Goal: Complete application form

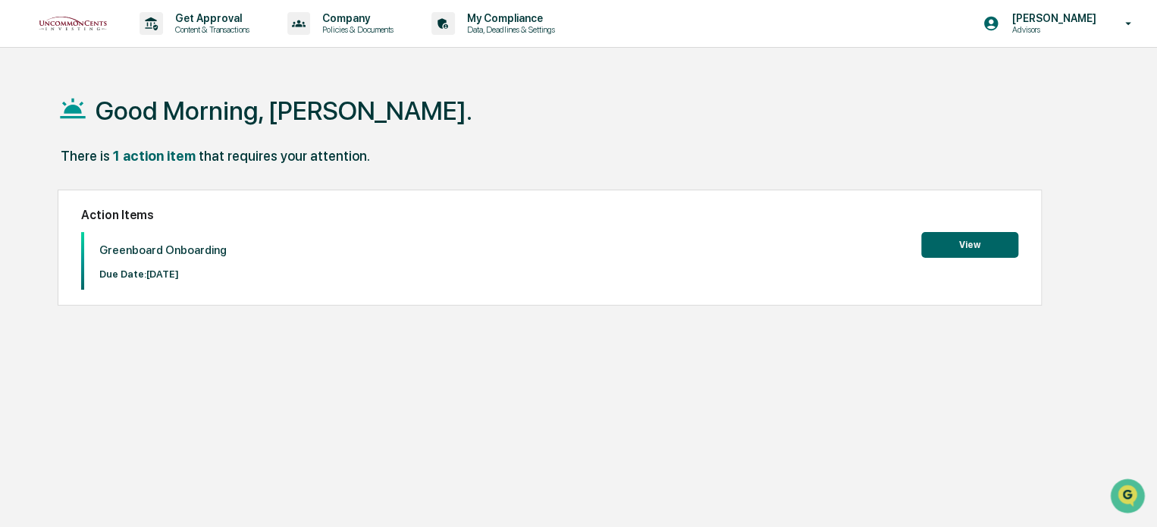
click at [972, 245] on button "View" at bounding box center [969, 245] width 97 height 26
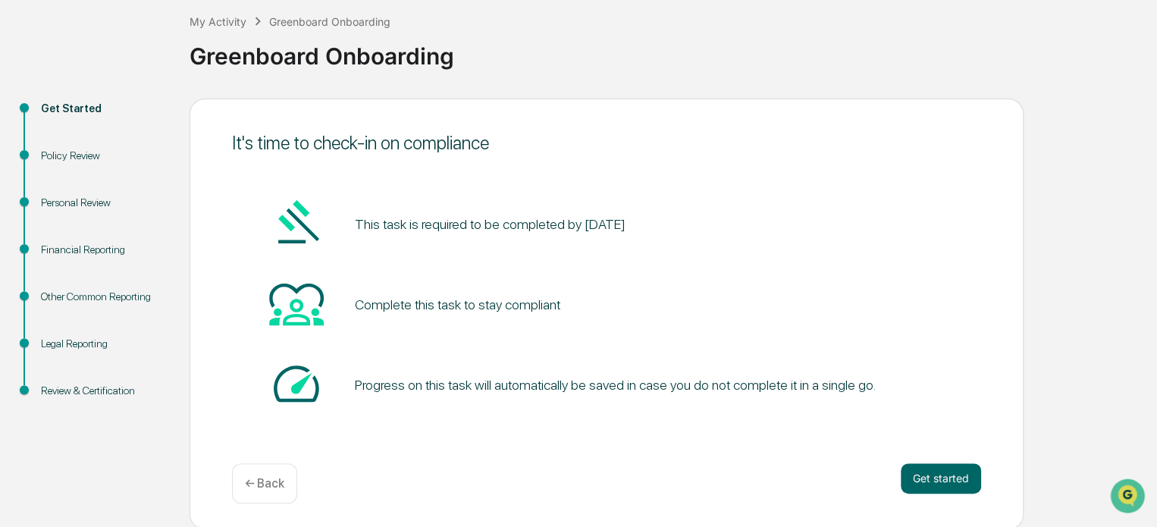
scroll to position [83, 0]
click at [939, 469] on button "Get started" at bounding box center [941, 477] width 80 height 30
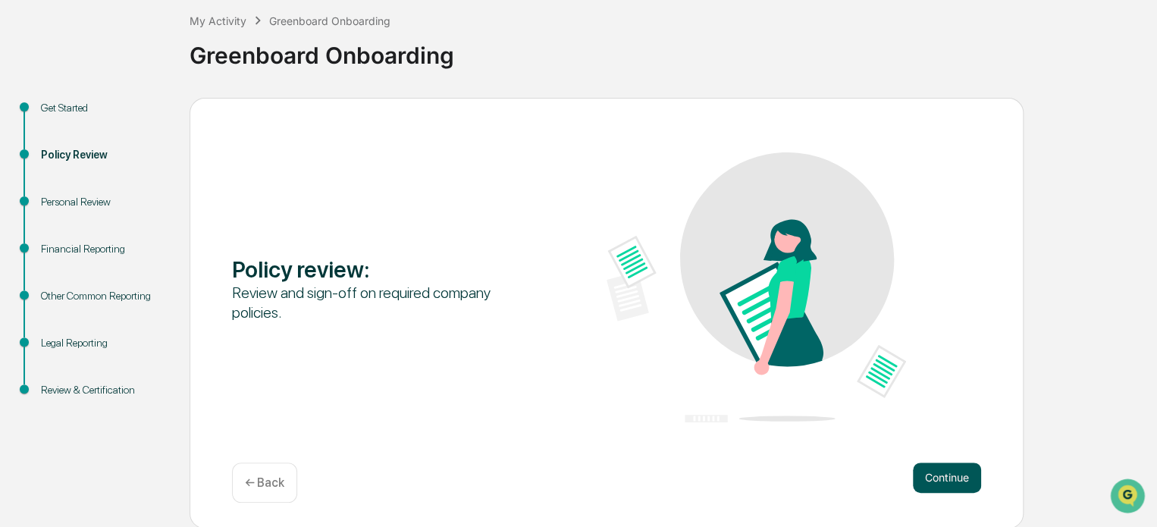
click at [925, 477] on button "Continue" at bounding box center [947, 477] width 68 height 30
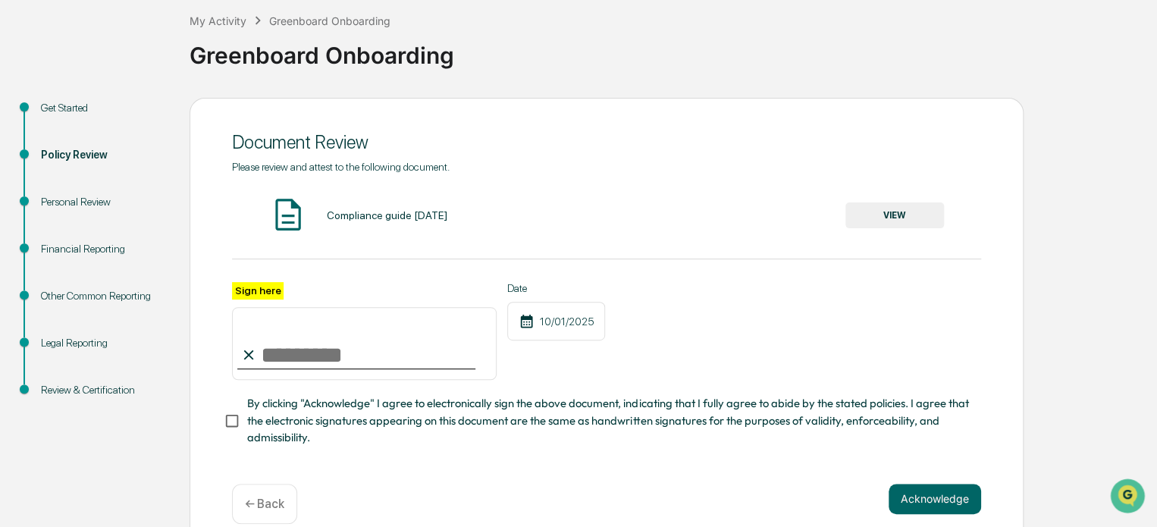
click at [891, 211] on button "VIEW" at bounding box center [894, 215] width 99 height 26
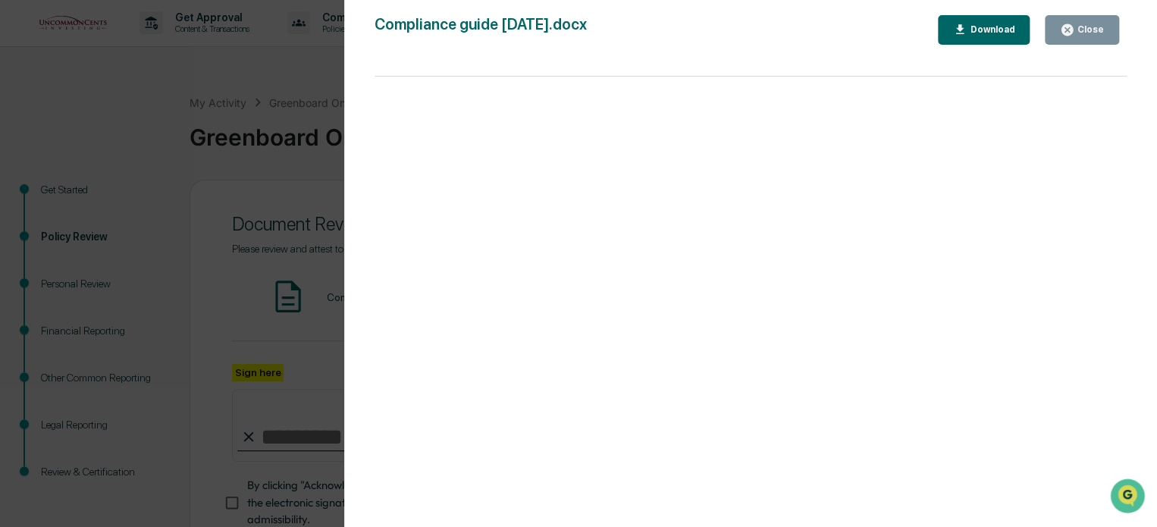
scroll to position [0, 0]
click at [1079, 33] on div "Close" at bounding box center [1089, 29] width 30 height 11
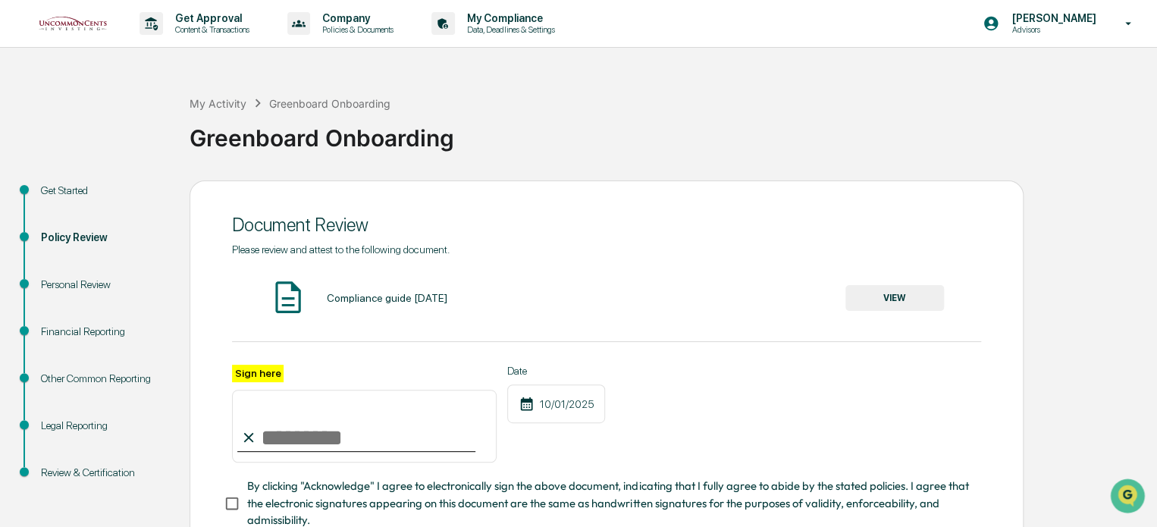
click at [306, 422] on input "Sign here" at bounding box center [364, 426] width 265 height 73
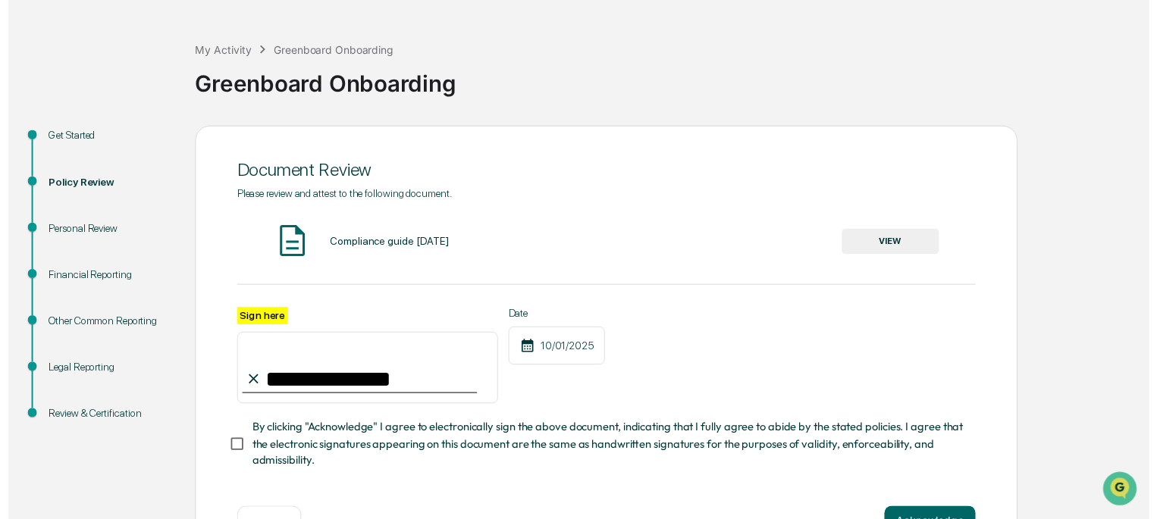
scroll to position [110, 0]
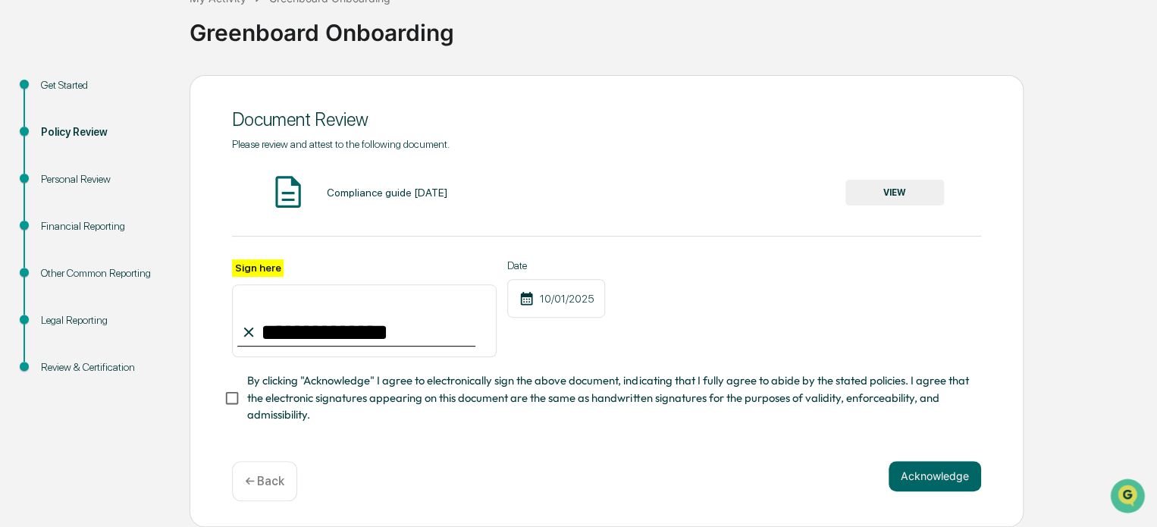
type input "**********"
click at [925, 475] on button "Acknowledge" at bounding box center [934, 476] width 92 height 30
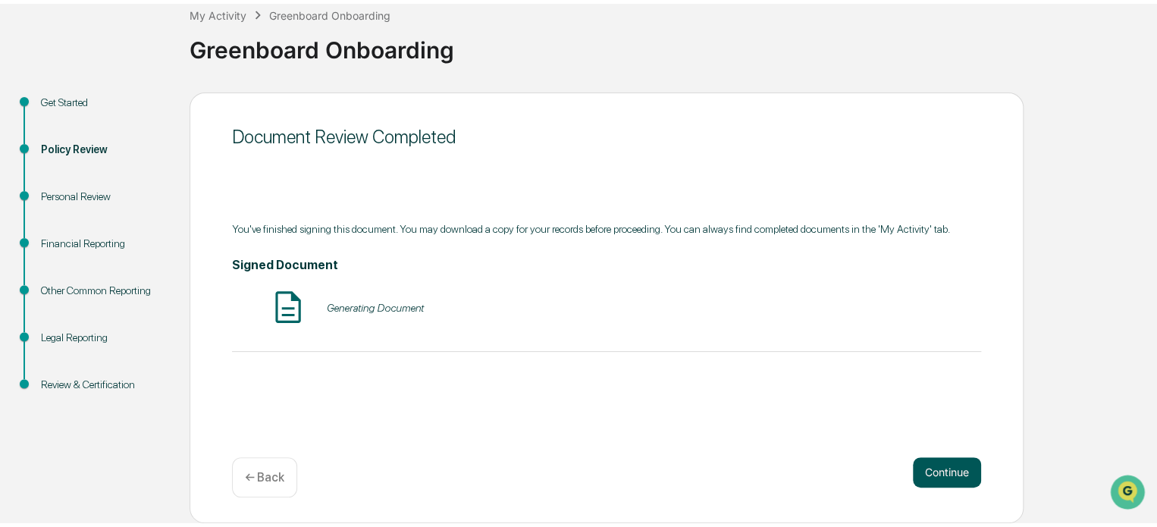
scroll to position [83, 0]
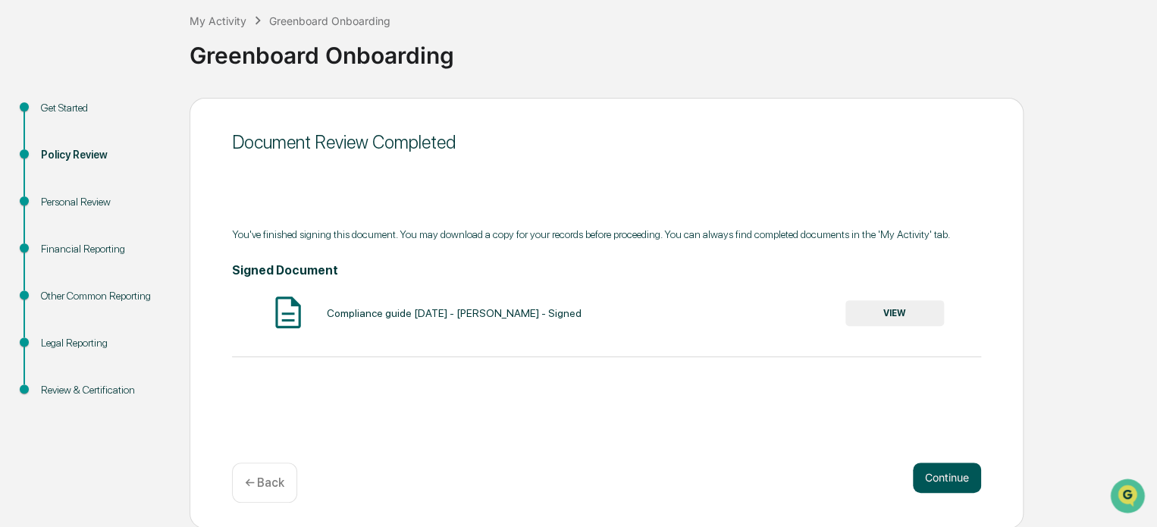
click at [945, 472] on button "Continue" at bounding box center [947, 477] width 68 height 30
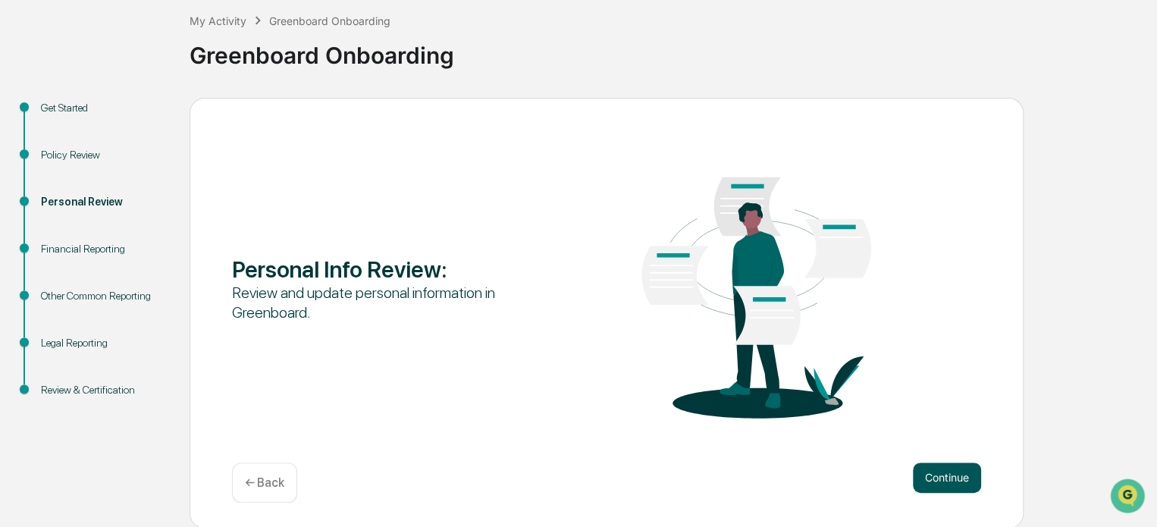
click at [930, 471] on button "Continue" at bounding box center [947, 477] width 68 height 30
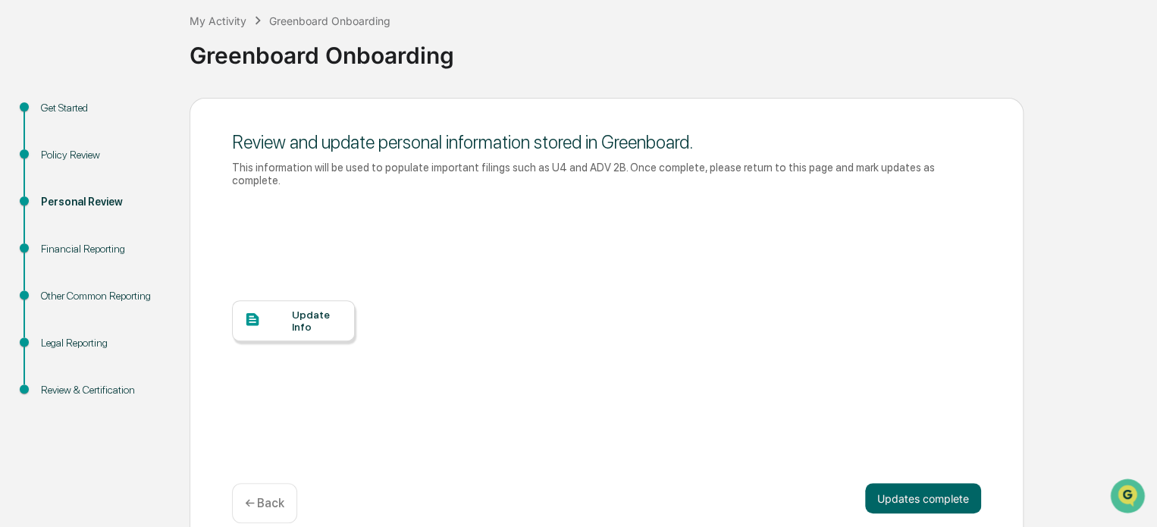
click at [315, 309] on div "Update Info" at bounding box center [317, 321] width 51 height 24
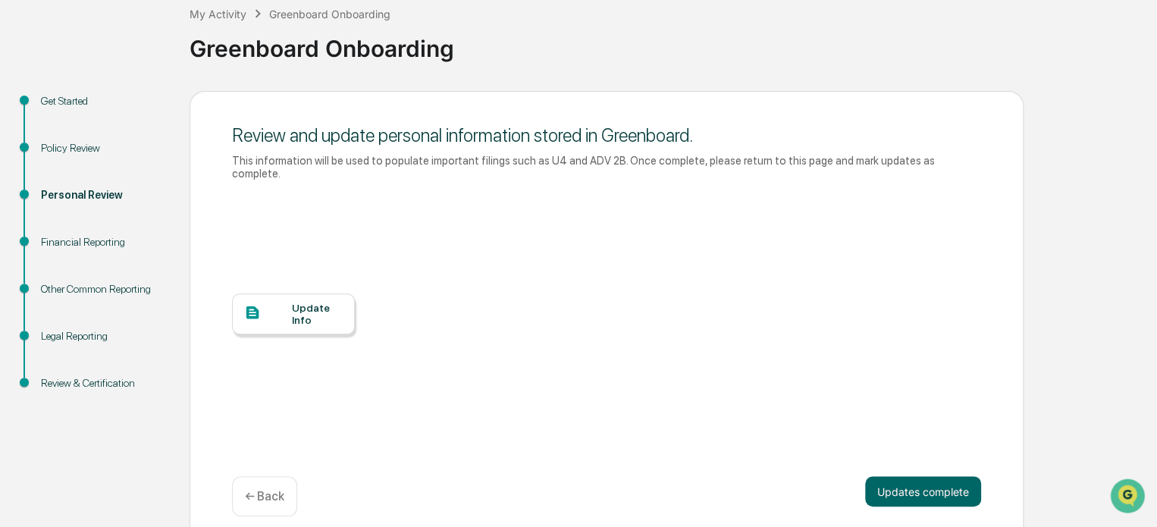
scroll to position [91, 0]
click at [916, 481] on button "Updates complete" at bounding box center [923, 490] width 116 height 30
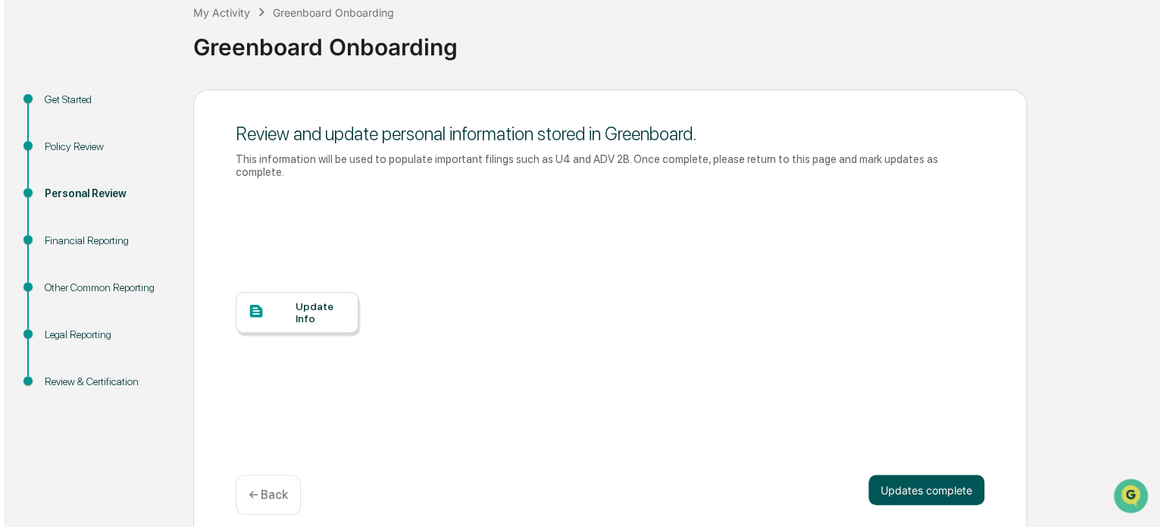
scroll to position [83, 0]
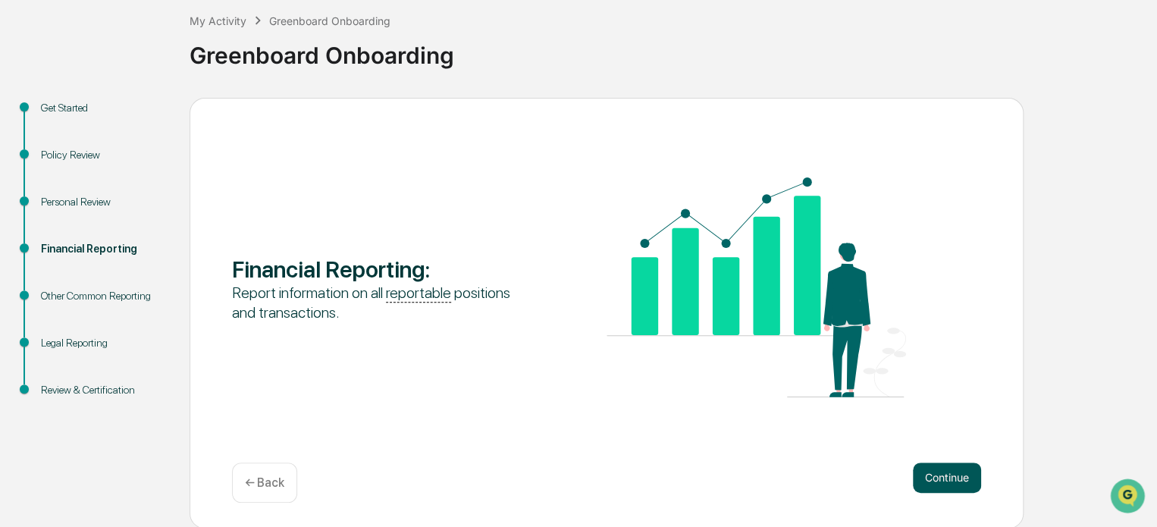
click at [928, 472] on button "Continue" at bounding box center [947, 477] width 68 height 30
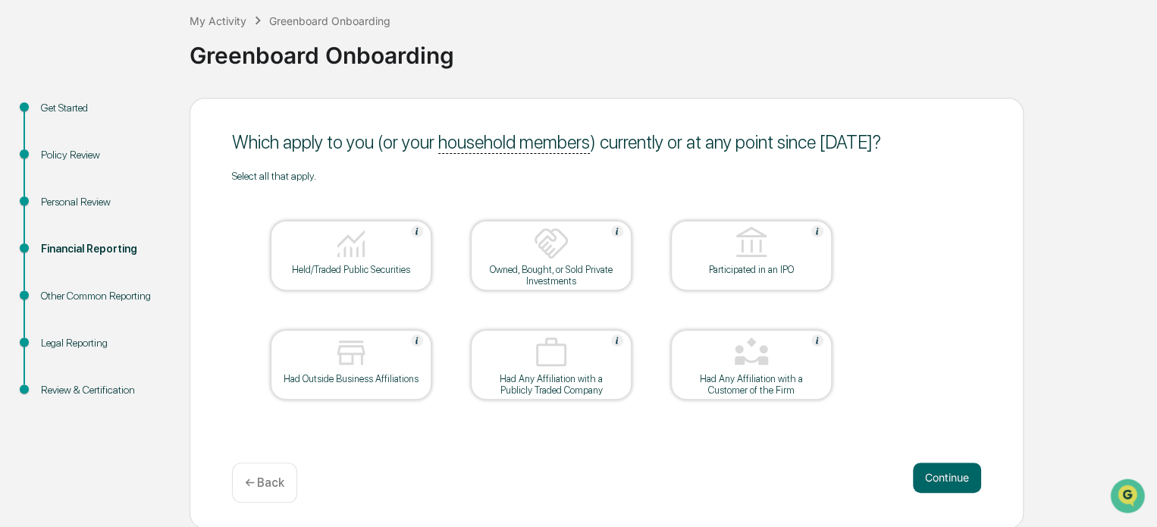
click at [340, 249] on img at bounding box center [351, 243] width 36 height 36
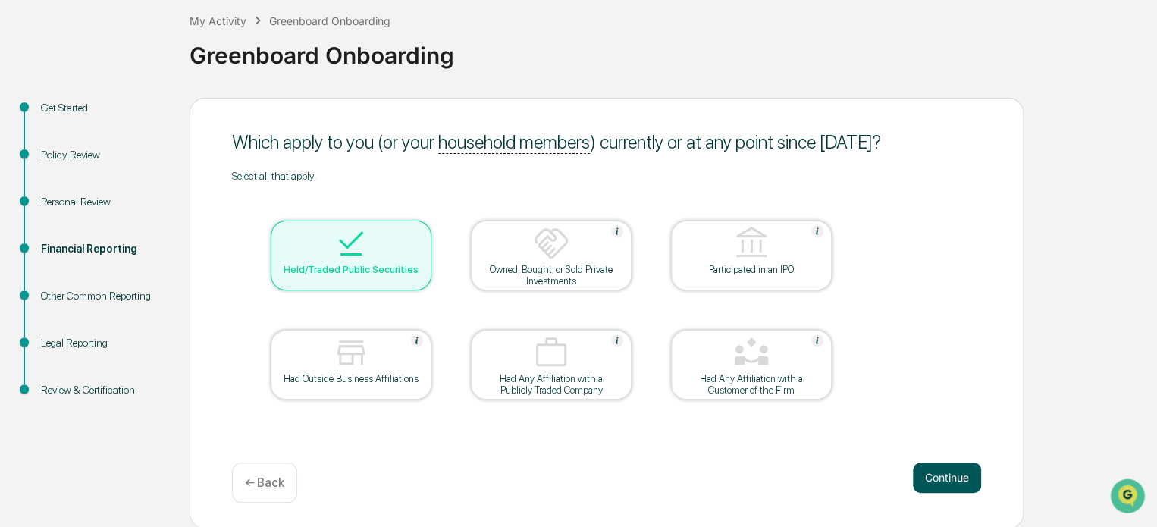
click at [940, 478] on button "Continue" at bounding box center [947, 477] width 68 height 30
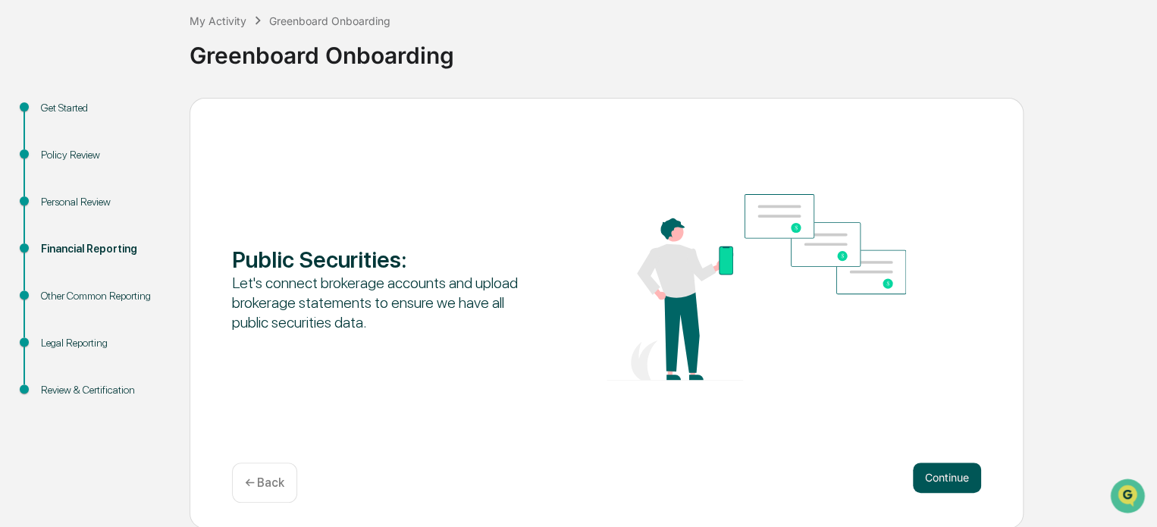
click at [931, 479] on button "Continue" at bounding box center [947, 477] width 68 height 30
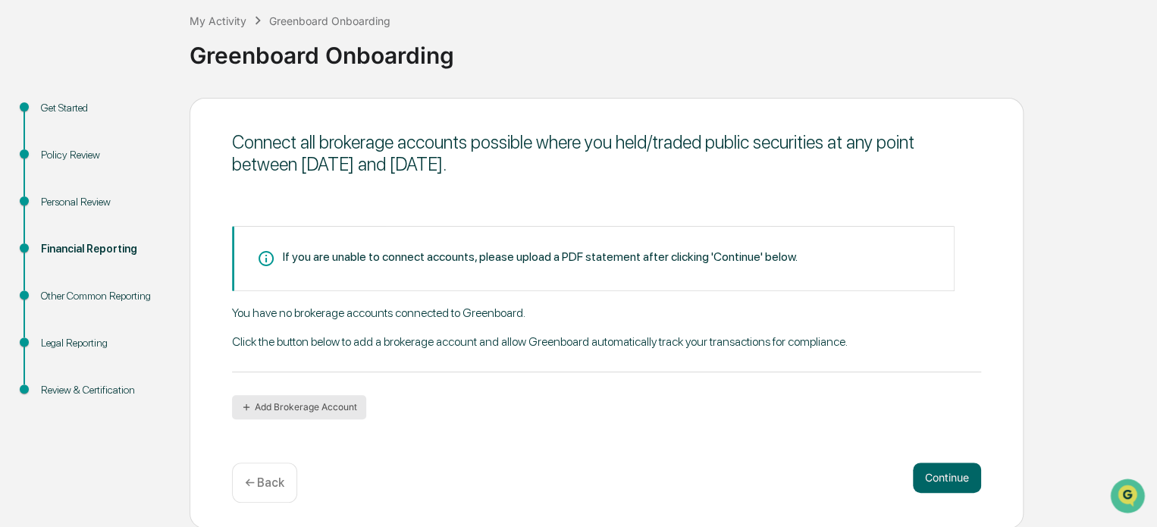
click at [268, 415] on button "Add Brokerage Account" at bounding box center [299, 407] width 134 height 24
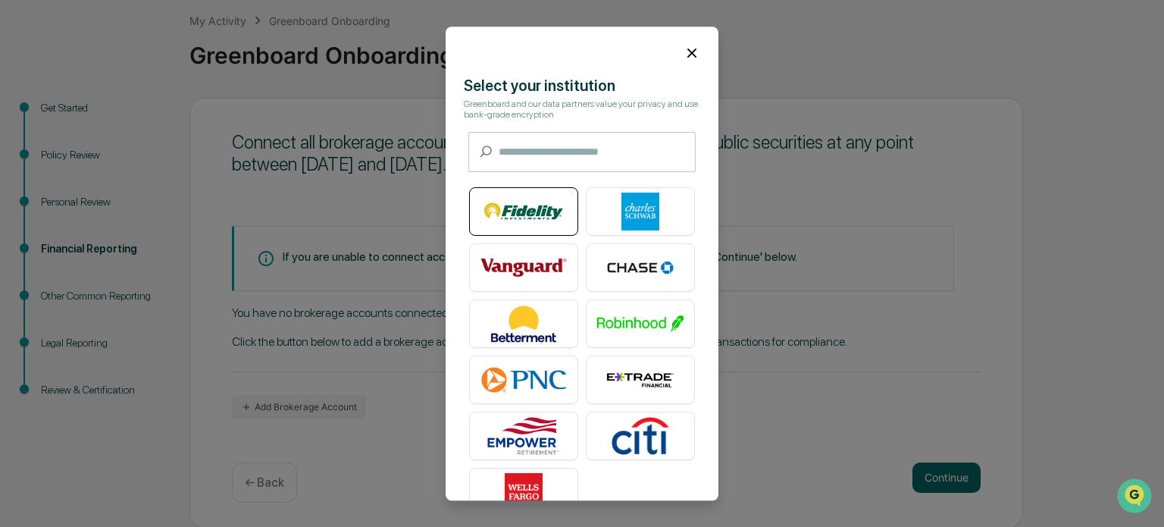
click at [530, 217] on img at bounding box center [524, 212] width 86 height 38
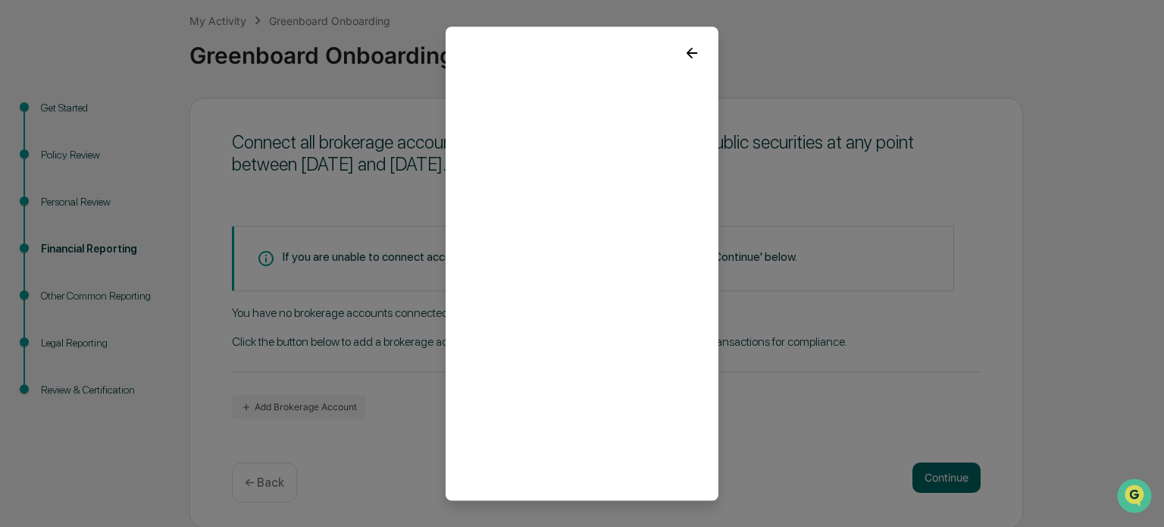
click at [684, 51] on icon at bounding box center [692, 53] width 17 height 17
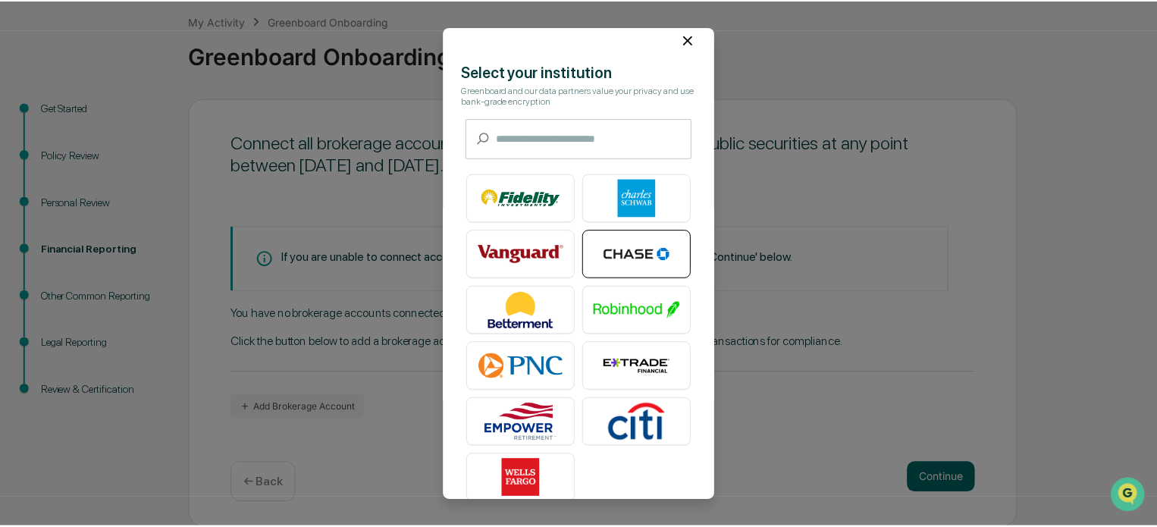
scroll to position [0, 0]
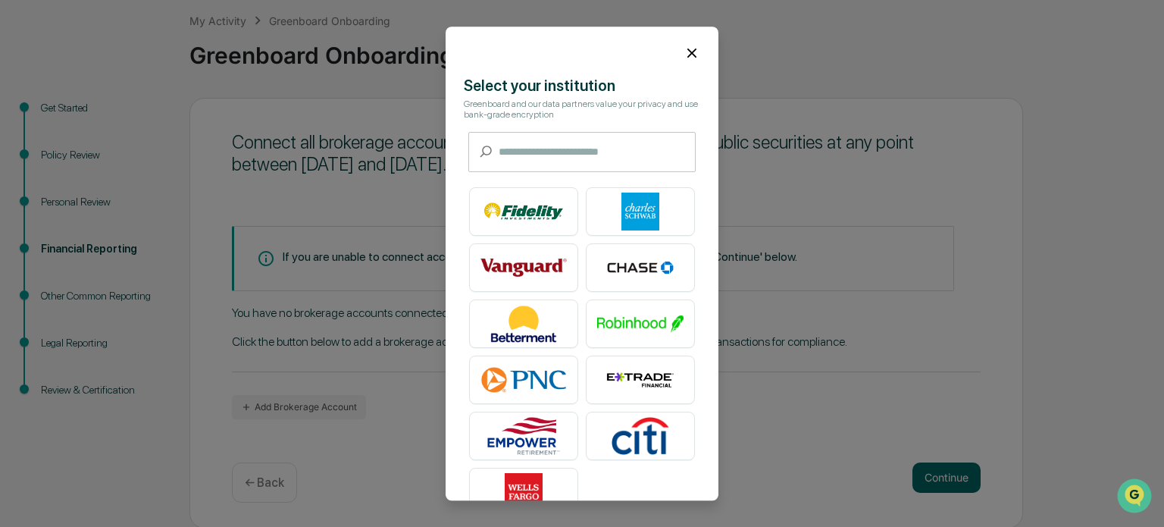
click at [688, 51] on icon at bounding box center [692, 53] width 9 height 9
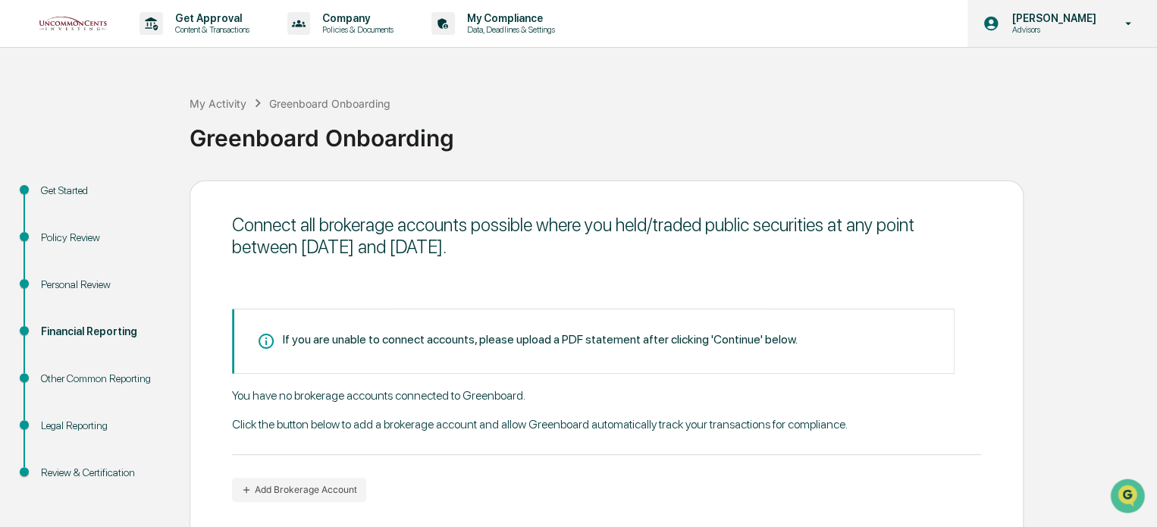
click at [1132, 27] on icon at bounding box center [1128, 24] width 27 height 14
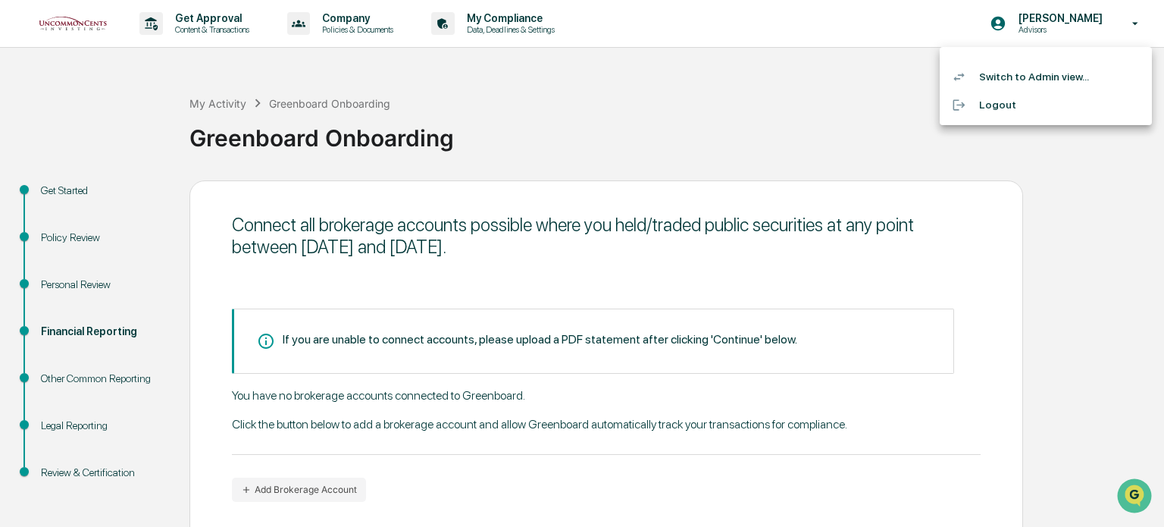
click at [1004, 108] on li "Logout" at bounding box center [1046, 105] width 212 height 28
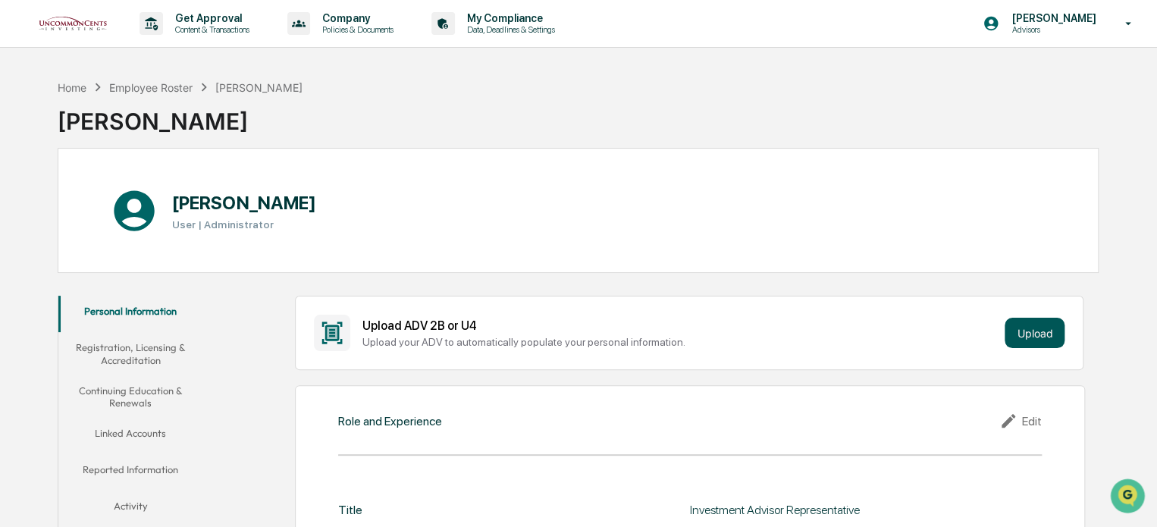
click at [1038, 337] on button "Upload" at bounding box center [1034, 333] width 60 height 30
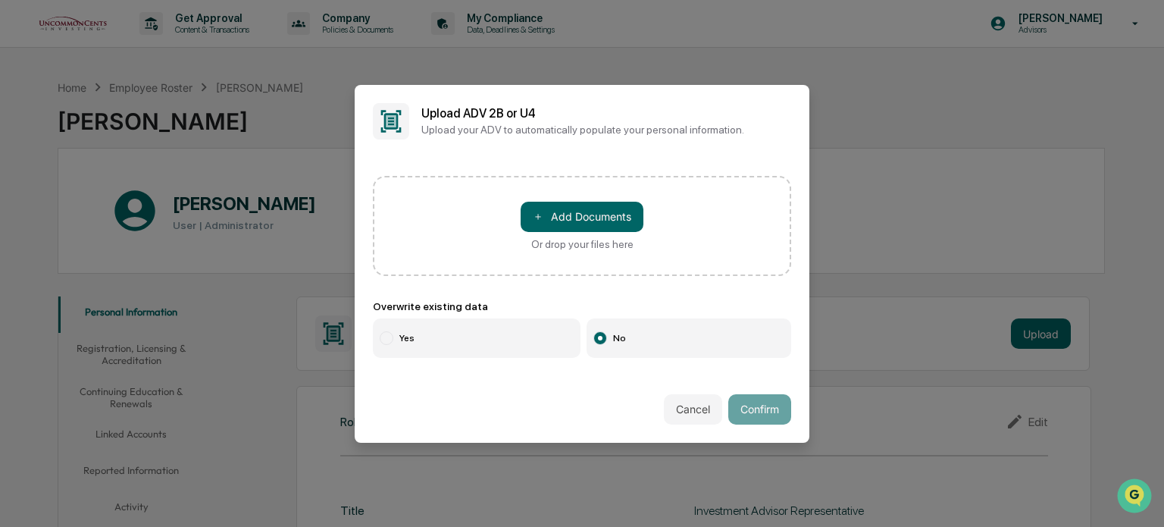
click at [594, 337] on div at bounding box center [601, 338] width 14 height 14
click at [676, 399] on button "Cancel" at bounding box center [693, 409] width 58 height 30
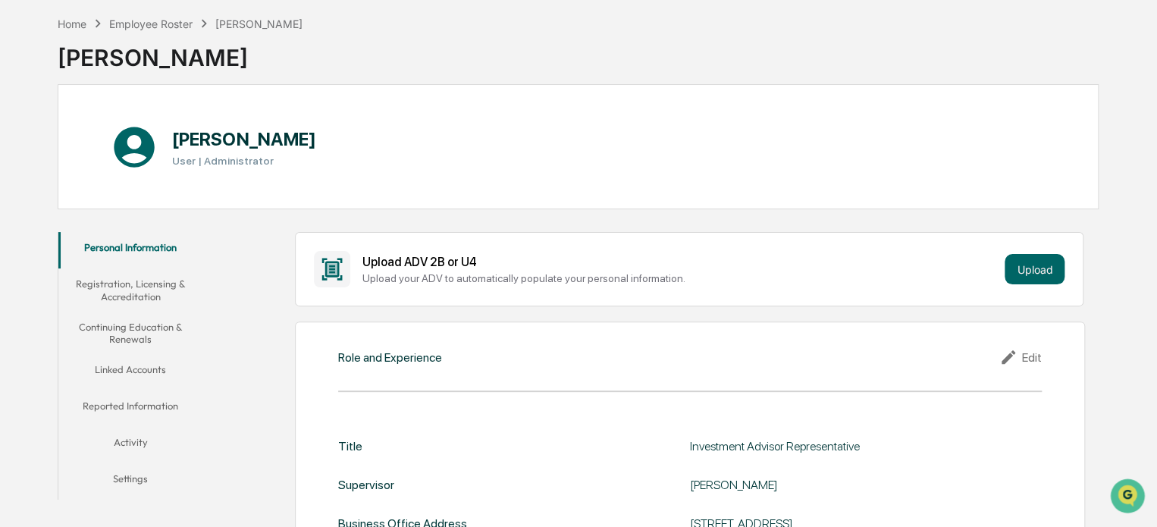
scroll to position [58, 0]
